Goal: Task Accomplishment & Management: Manage account settings

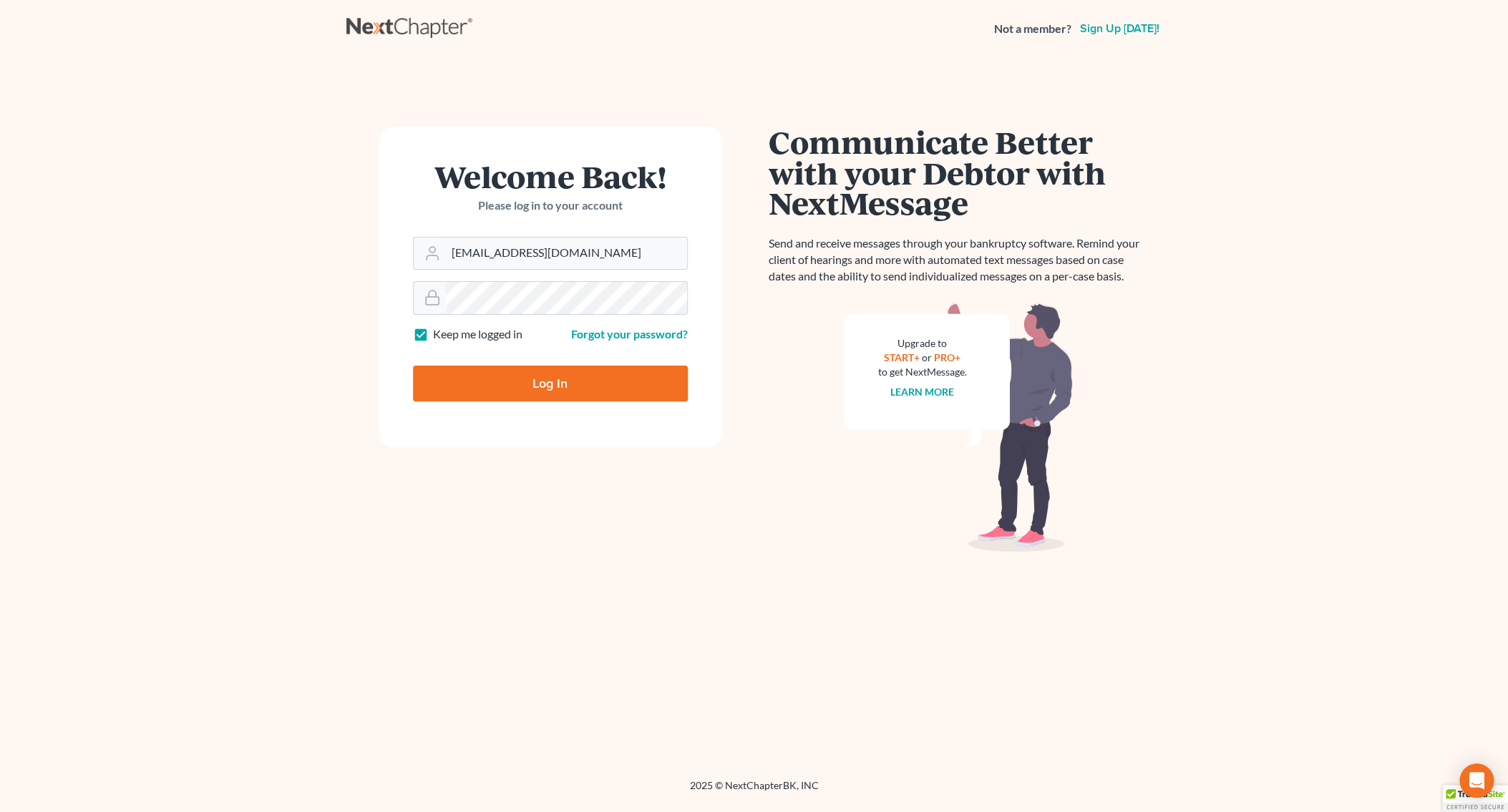
click at [542, 371] on input "Log In" at bounding box center [550, 383] width 275 height 36
type input "Thinking..."
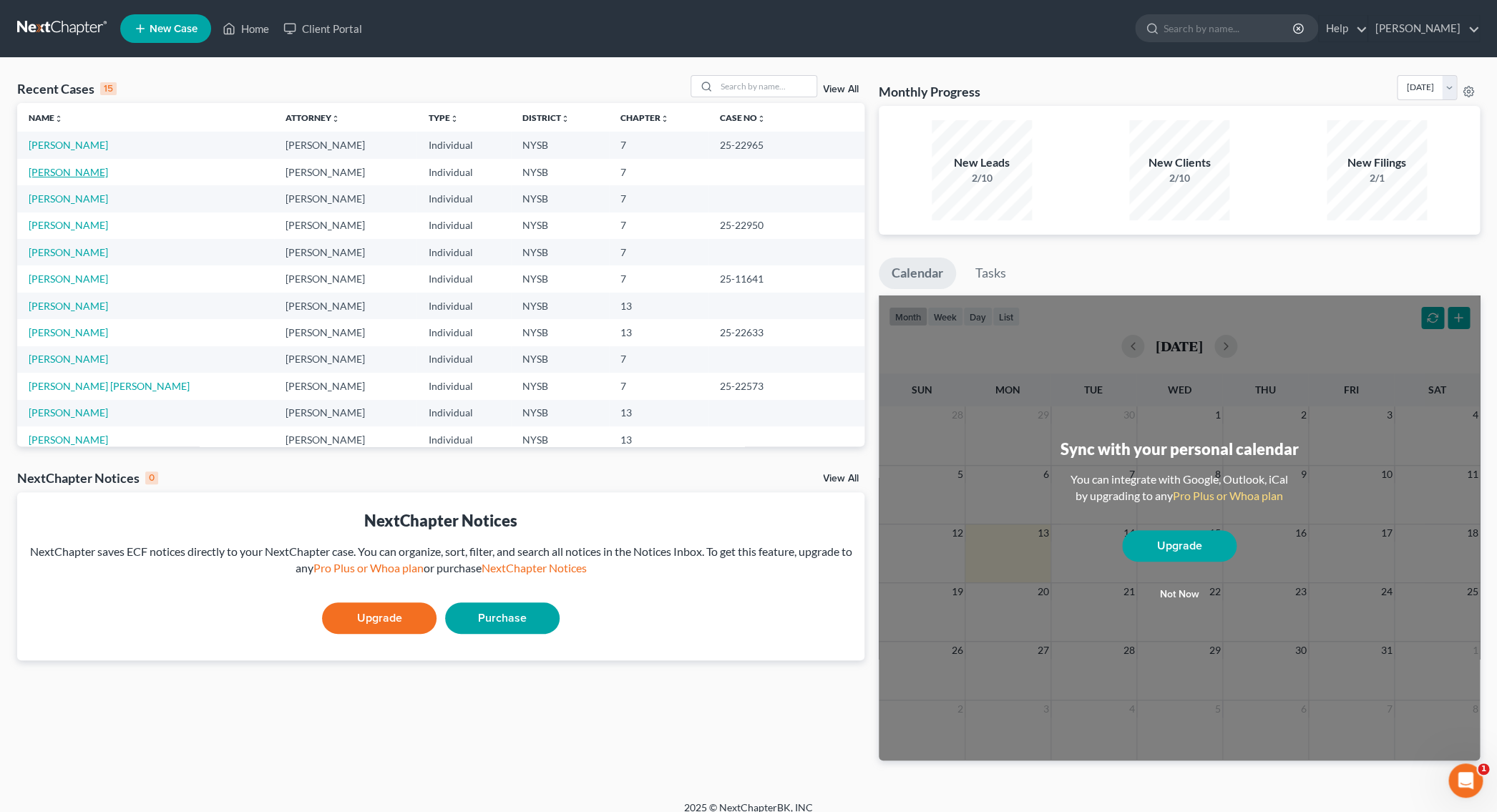
click at [68, 174] on link "Werner, Kimberly" at bounding box center [68, 172] width 80 height 12
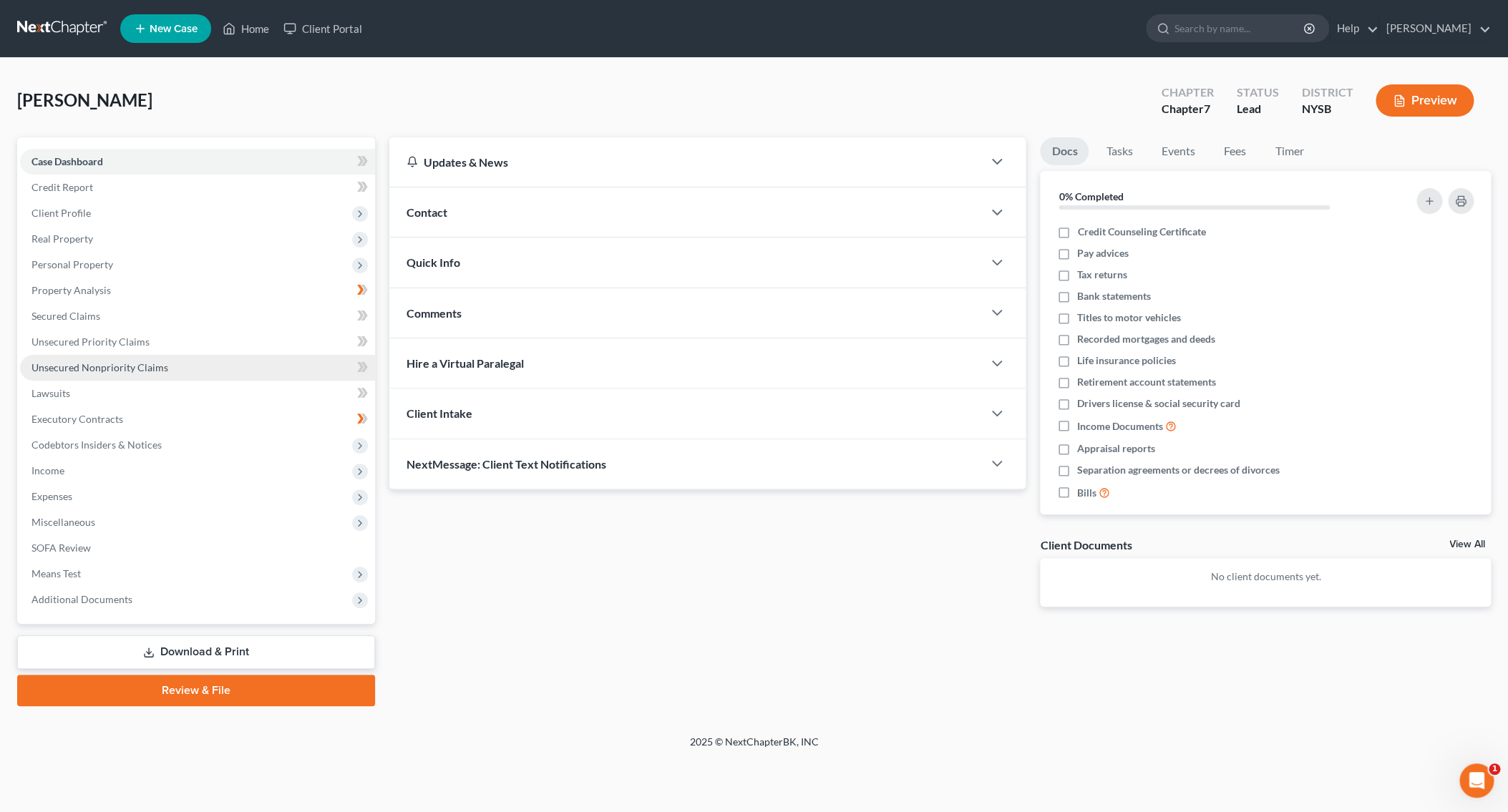
click at [119, 364] on span "Unsecured Nonpriority Claims" at bounding box center [99, 367] width 136 height 12
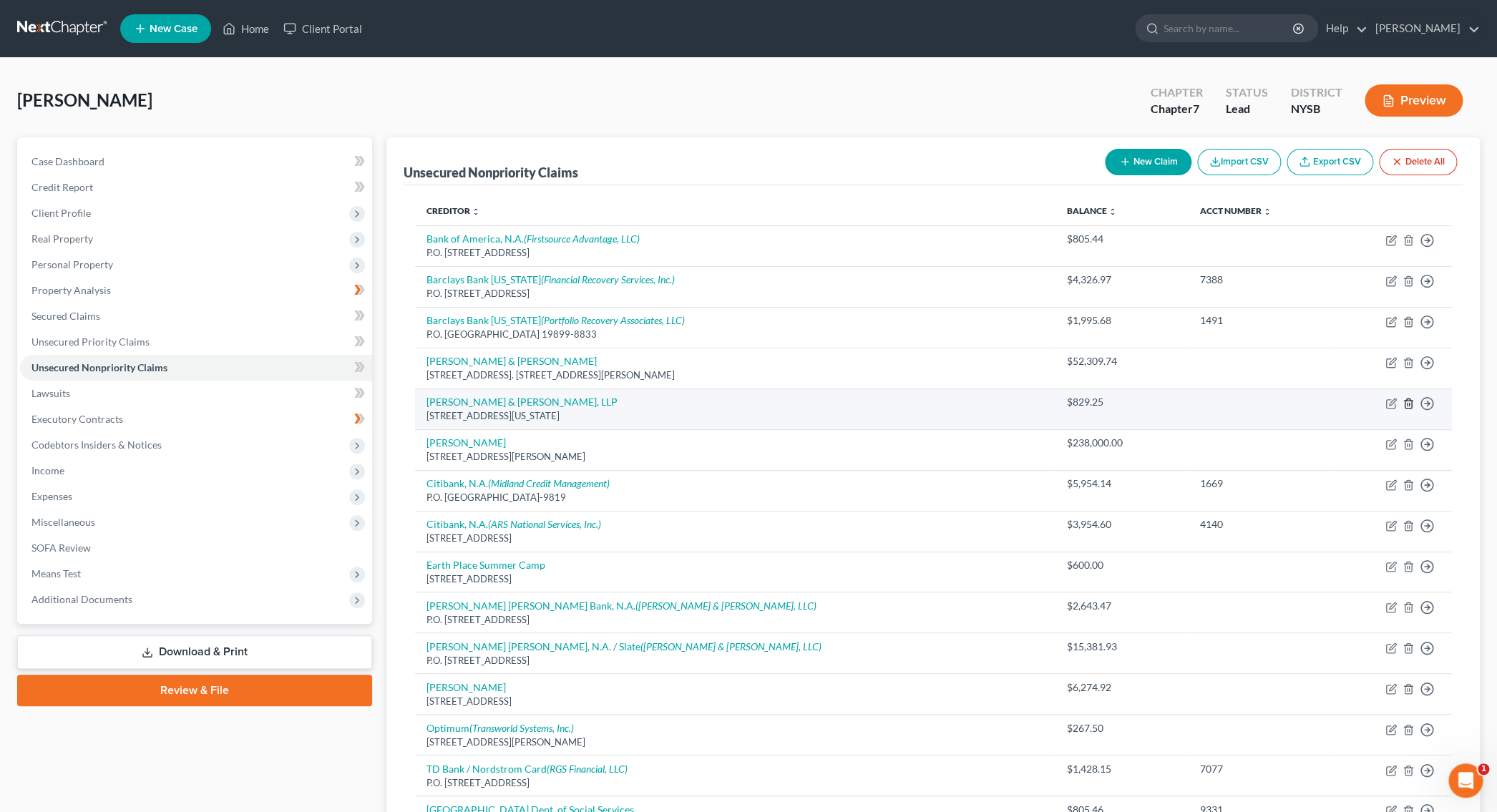
click at [1411, 404] on icon "button" at bounding box center [1408, 403] width 7 height 9
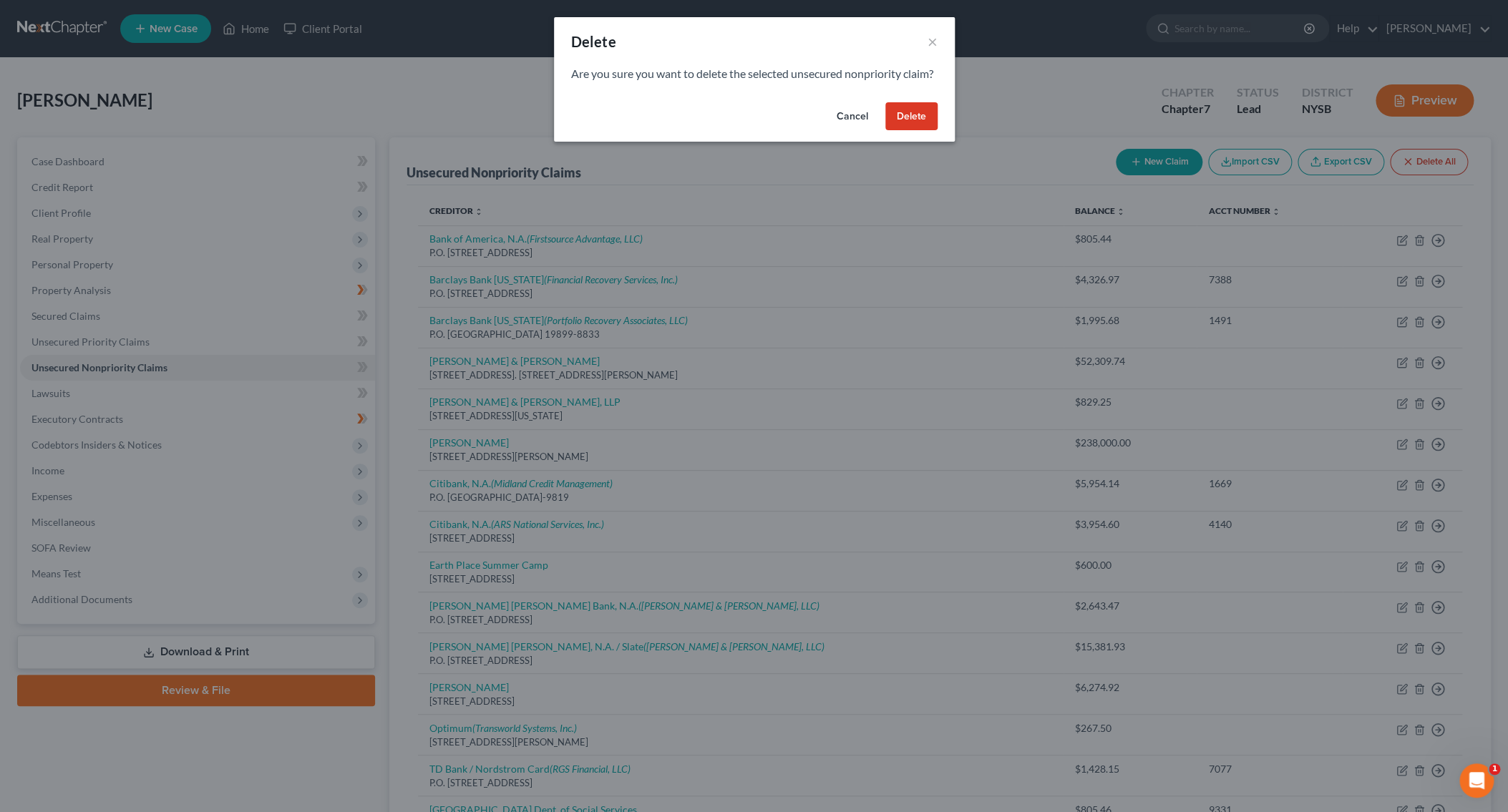
click at [907, 125] on button "Delete" at bounding box center [912, 116] width 52 height 28
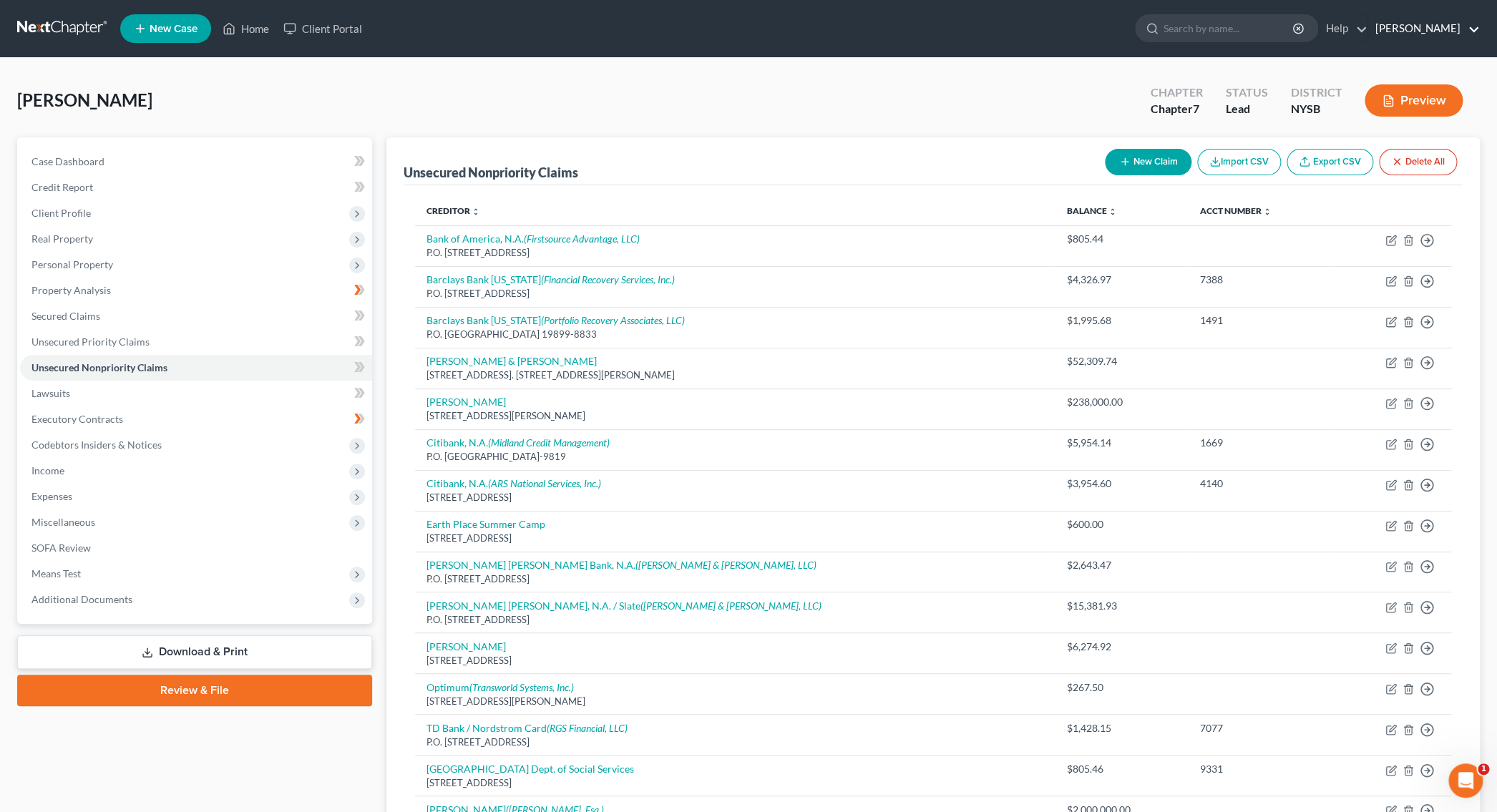
click at [1464, 30] on link "Daniel S. Alter" at bounding box center [1424, 29] width 111 height 26
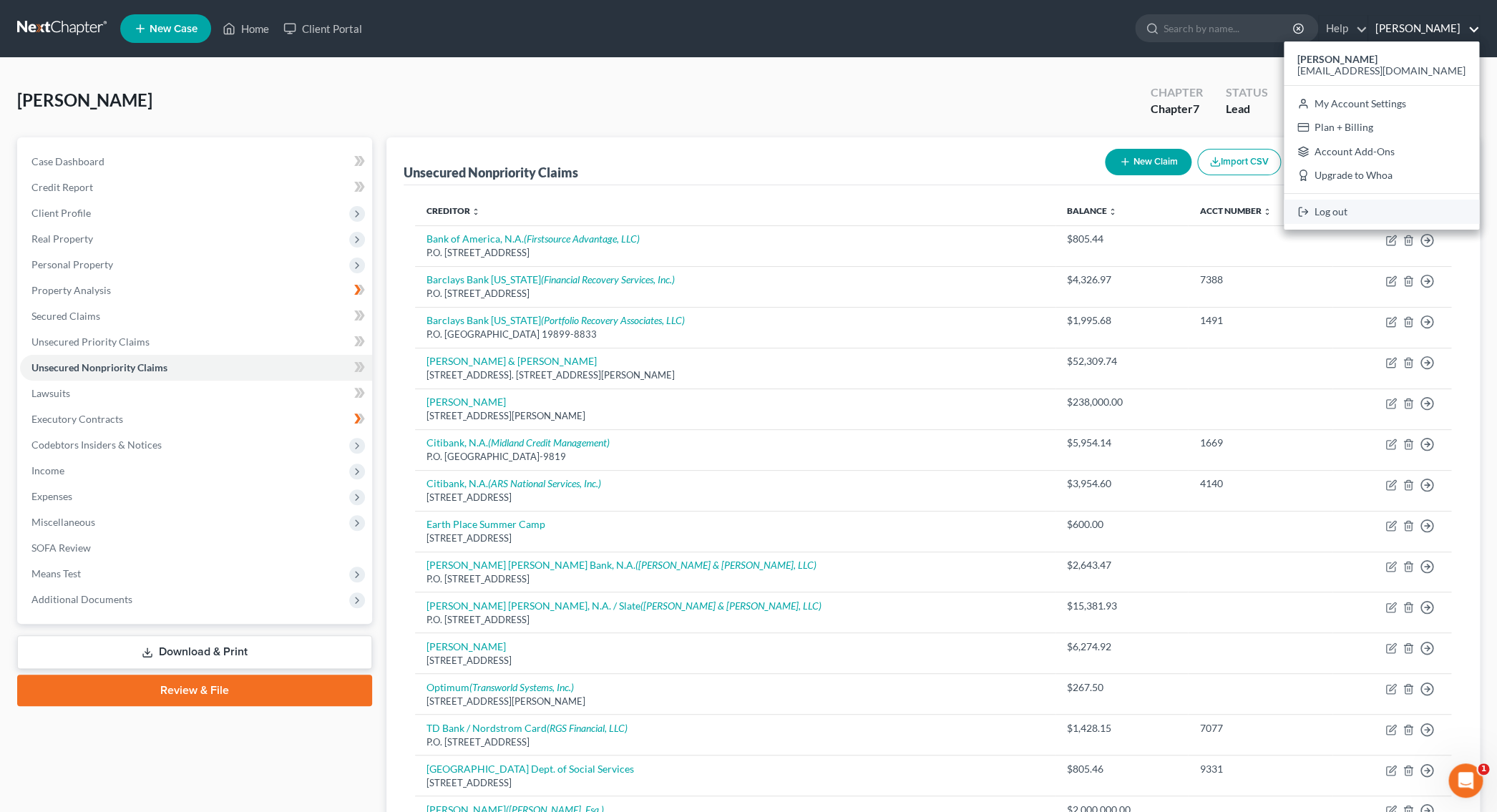
click at [1391, 209] on link "Log out" at bounding box center [1381, 212] width 195 height 25
